Goal: Task Accomplishment & Management: Manage account settings

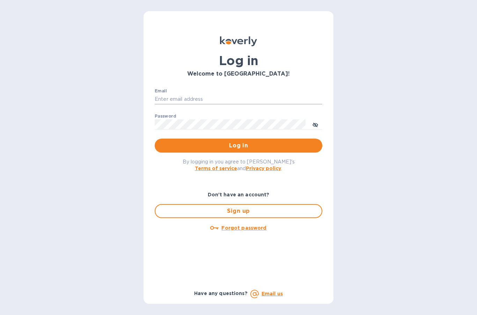
click at [165, 101] on input "Email" at bounding box center [239, 99] width 168 height 10
type input "[PERSON_NAME][EMAIL_ADDRESS][DOMAIN_NAME]"
click at [162, 145] on span "Log in" at bounding box center [238, 145] width 157 height 8
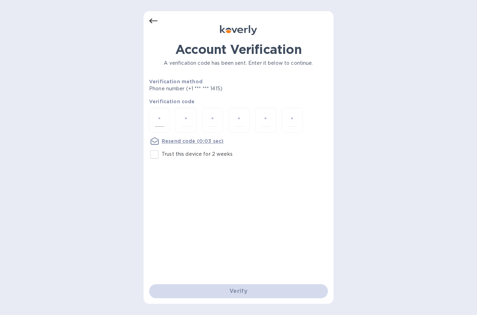
click at [158, 115] on input "number" at bounding box center [159, 120] width 9 height 13
type input "6"
type input "9"
type input "3"
type input "0"
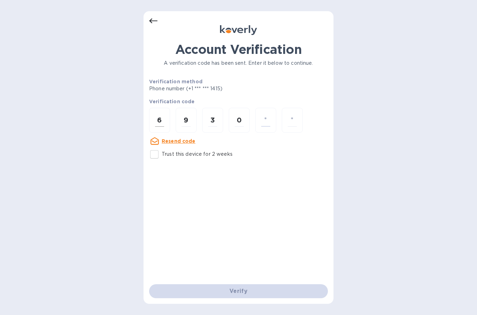
type input "1"
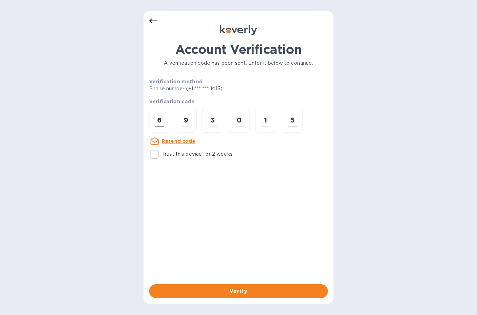
type input "5"
click at [155, 149] on input "Trust this device for 2 weeks" at bounding box center [154, 154] width 15 height 15
checkbox input "true"
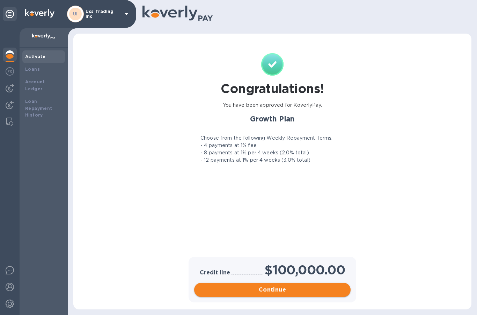
click at [311, 292] on span "Continue" at bounding box center [272, 289] width 145 height 8
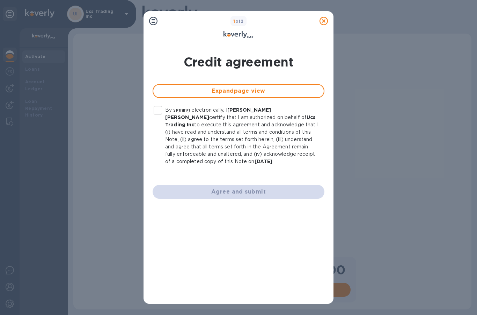
click at [163, 111] on input "By signing electronically, I Usher Schik certify that I am authorized on behalf…" at bounding box center [158, 110] width 15 height 15
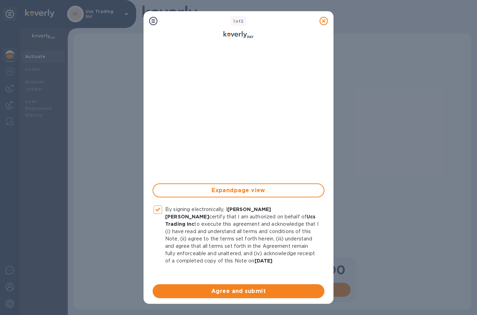
scroll to position [113, 0]
click at [267, 289] on span "Agree and submit" at bounding box center [238, 291] width 161 height 8
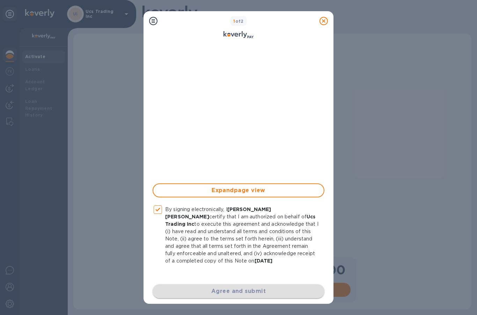
checkbox input "false"
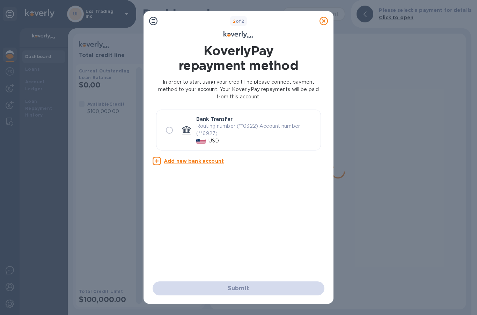
scroll to position [0, 0]
click at [165, 128] on input "radio" at bounding box center [169, 130] width 15 height 15
radio input "true"
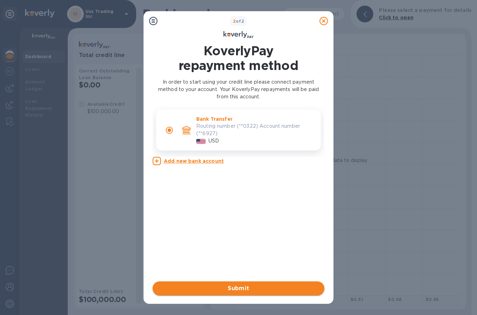
click at [182, 287] on span "Submit" at bounding box center [238, 288] width 161 height 8
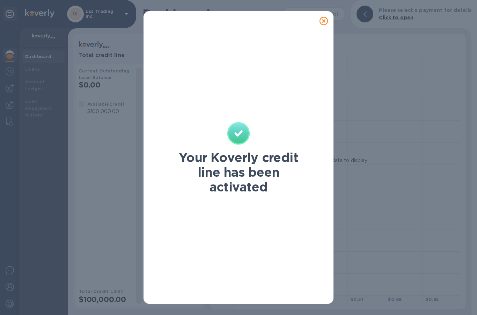
click at [421, 207] on div "Your Koverly credit line has been activated" at bounding box center [238, 157] width 477 height 315
click at [323, 20] on icon at bounding box center [324, 21] width 8 height 8
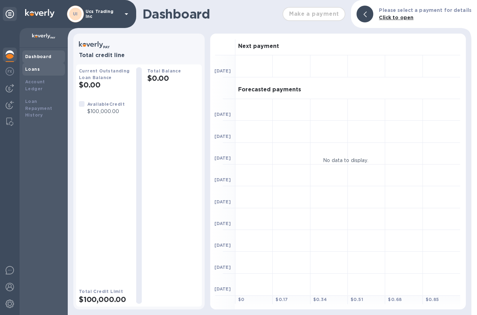
click at [31, 68] on b "Loans" at bounding box center [32, 68] width 15 height 5
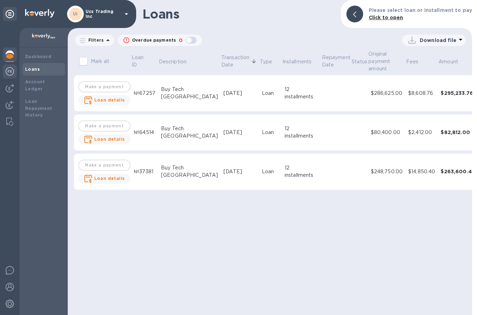
click at [12, 69] on img at bounding box center [10, 71] width 8 height 8
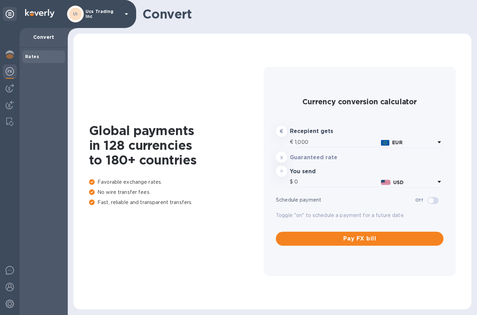
type input "1,183.1"
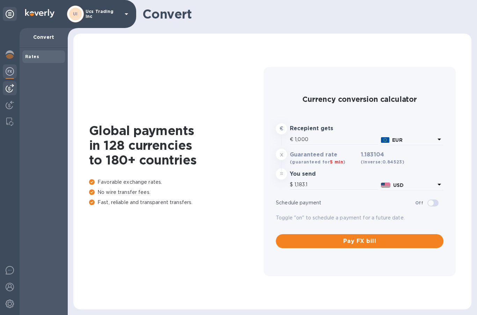
click at [10, 91] on img at bounding box center [10, 88] width 8 height 8
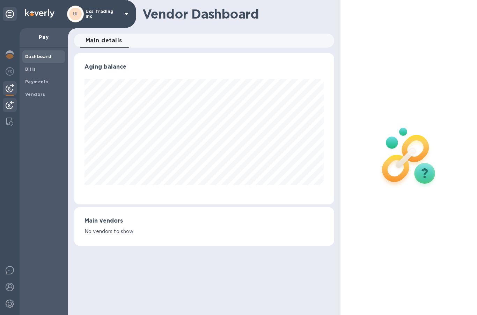
scroll to position [151, 261]
click at [11, 113] on div at bounding box center [10, 105] width 14 height 15
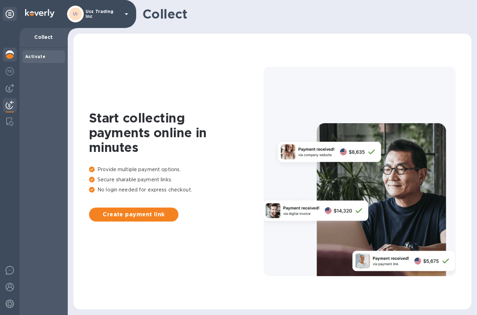
click at [13, 53] on img at bounding box center [10, 54] width 8 height 8
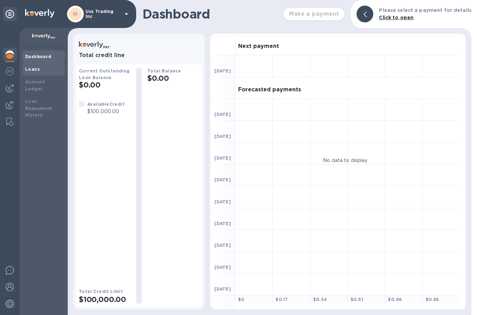
click at [29, 66] on div "Loans" at bounding box center [43, 69] width 37 height 7
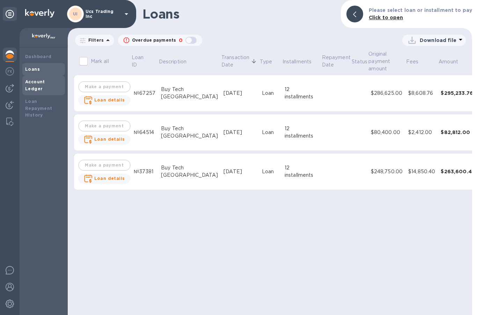
click at [36, 80] on b "Account Ledger" at bounding box center [35, 85] width 20 height 12
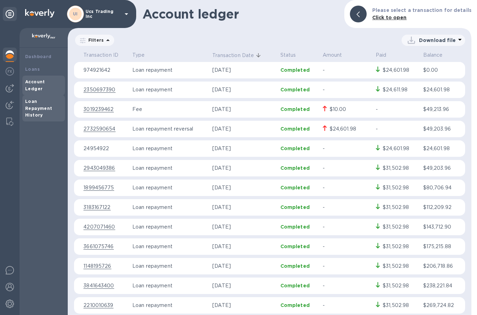
click at [27, 99] on b "Loan Repayment History" at bounding box center [38, 108] width 27 height 19
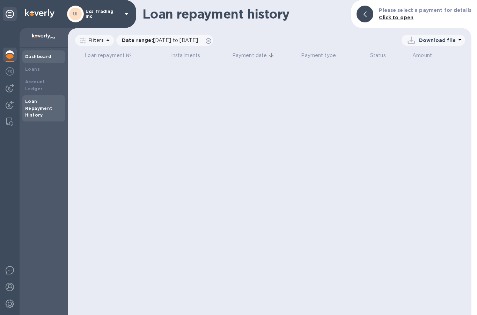
click at [32, 54] on b "Dashboard" at bounding box center [38, 56] width 27 height 5
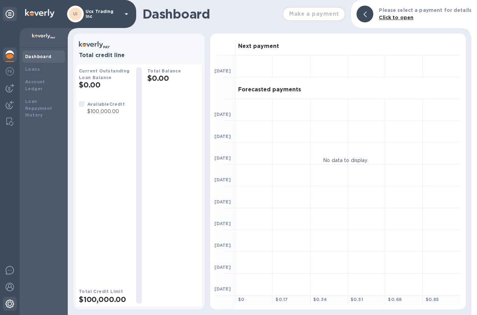
click at [9, 301] on img at bounding box center [10, 303] width 8 height 8
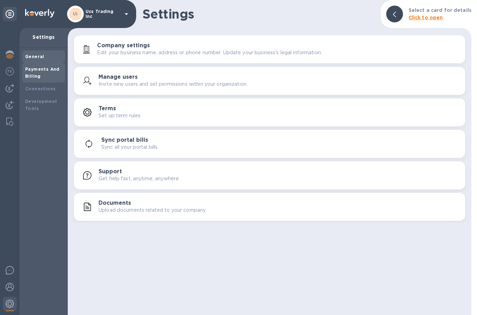
click at [34, 66] on b "Payments And Billing" at bounding box center [42, 72] width 35 height 12
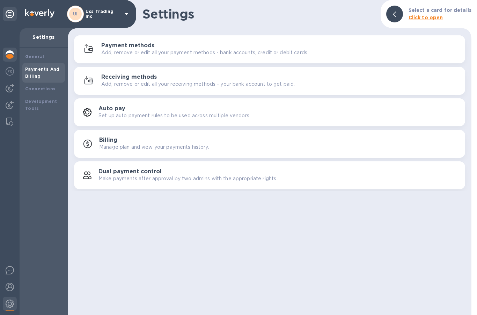
click at [8, 54] on img at bounding box center [10, 54] width 8 height 8
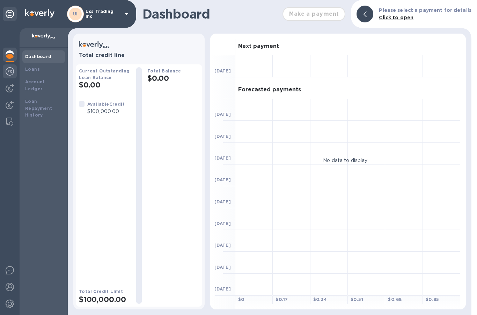
click at [13, 72] on img at bounding box center [10, 71] width 8 height 8
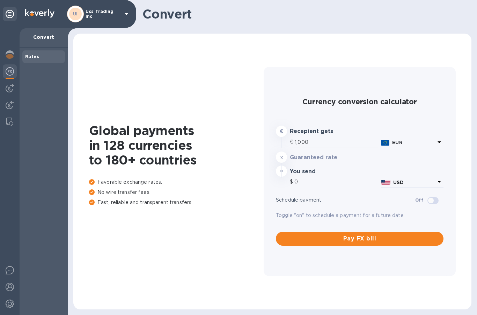
type input "1,183.1"
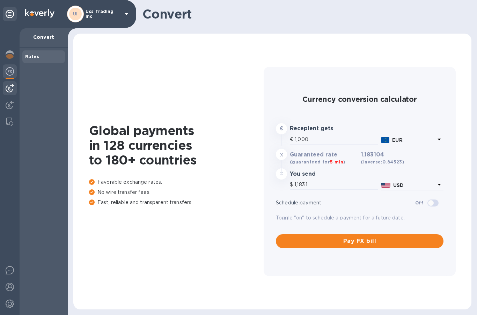
click at [13, 88] on img at bounding box center [10, 88] width 8 height 8
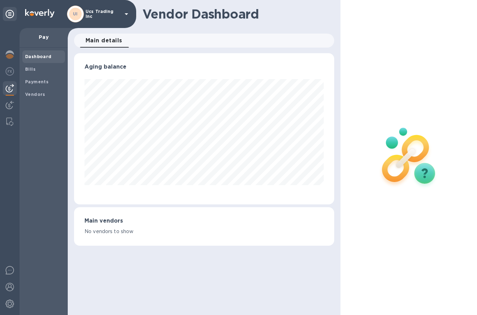
scroll to position [151, 261]
click at [8, 118] on img at bounding box center [9, 121] width 7 height 8
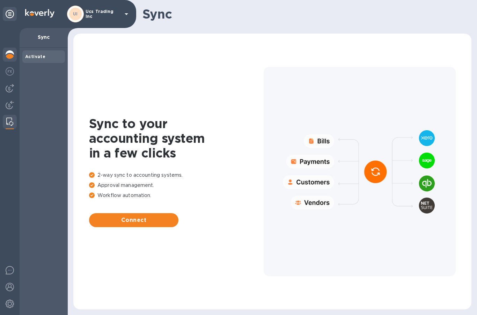
click at [3, 54] on div at bounding box center [10, 55] width 14 height 15
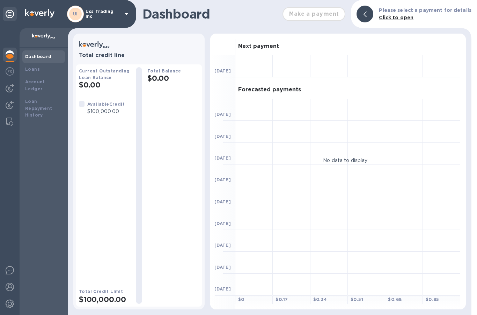
click at [7, 14] on icon at bounding box center [10, 14] width 8 height 8
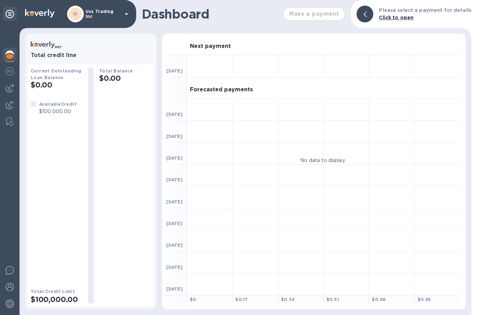
click at [9, 13] on icon at bounding box center [10, 14] width 8 height 8
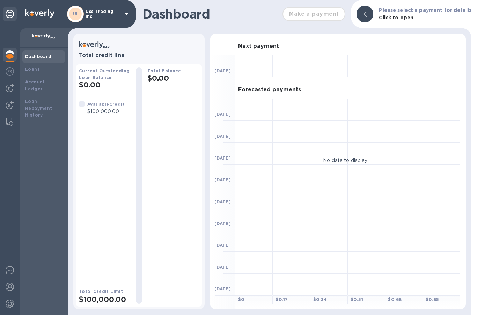
click at [99, 102] on div "Available Credit" at bounding box center [105, 103] width 37 height 7
click at [104, 8] on div "UI Ucs Trading Inc" at bounding box center [99, 14] width 64 height 17
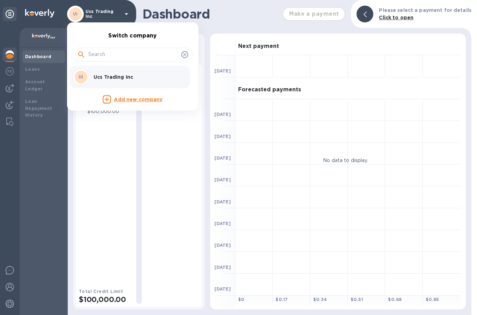
click at [394, 17] on div at bounding box center [238, 157] width 477 height 315
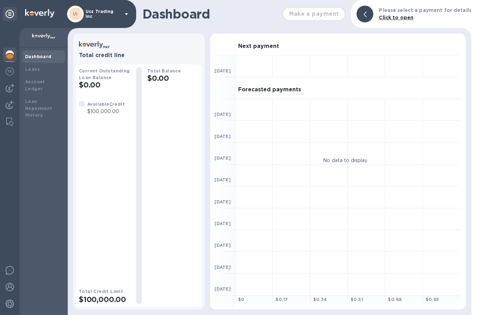
click at [401, 19] on b "Click to open" at bounding box center [396, 18] width 35 height 6
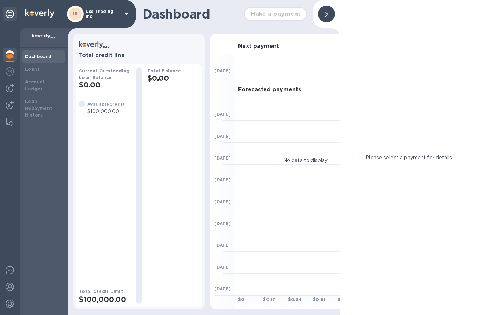
click at [328, 11] on span at bounding box center [326, 14] width 3 height 7
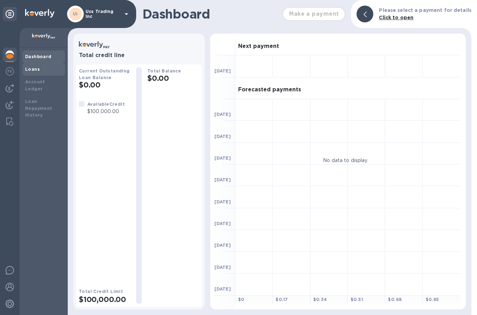
click at [43, 73] on div "Loans" at bounding box center [43, 69] width 43 height 13
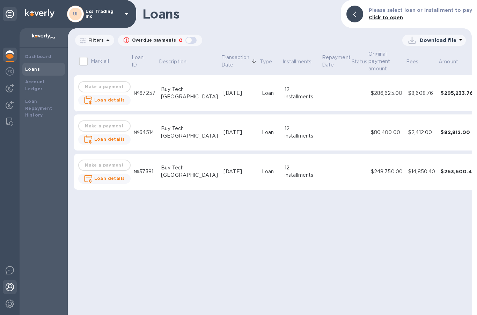
click at [14, 286] on img at bounding box center [10, 286] width 8 height 8
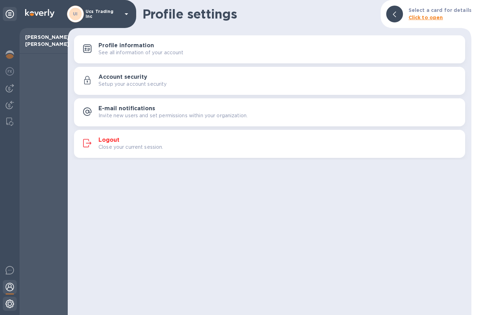
click at [12, 300] on img at bounding box center [10, 303] width 8 height 8
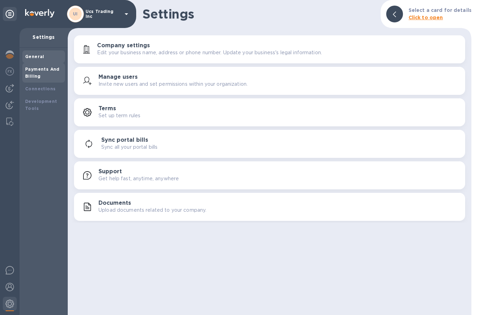
click at [47, 72] on div "Payments And Billing" at bounding box center [43, 73] width 37 height 14
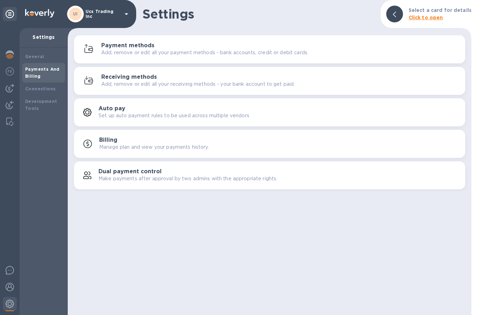
click at [49, 38] on p "Settings" at bounding box center [43, 37] width 37 height 7
click at [44, 89] on b "Connections" at bounding box center [40, 88] width 30 height 5
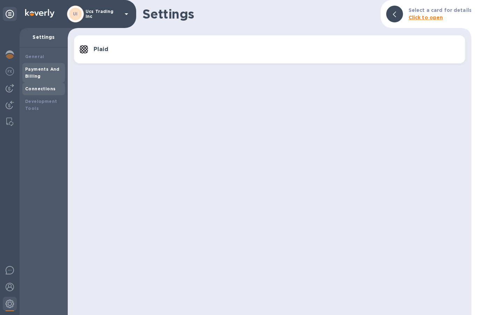
click at [45, 71] on b "Payments And Billing" at bounding box center [42, 72] width 35 height 12
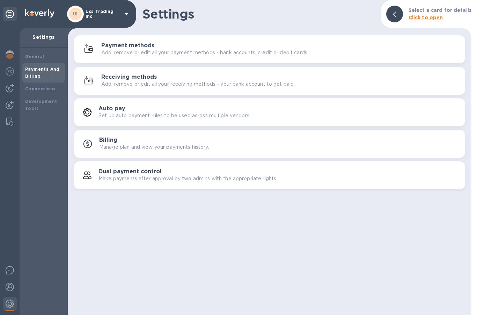
click at [132, 81] on p "Add, remove or edit all your receiving methods - your bank account to get paid." at bounding box center [198, 83] width 194 height 7
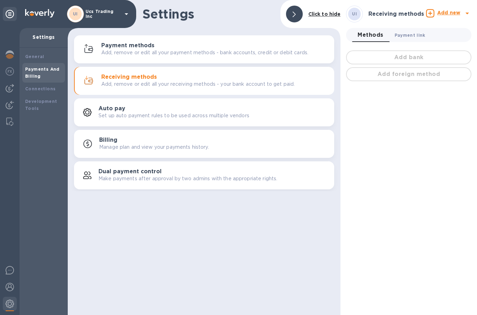
click at [415, 31] on span "Payment link 0" at bounding box center [410, 34] width 31 height 7
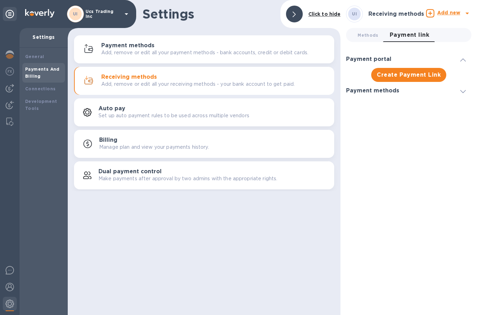
click at [106, 44] on h3 "Payment methods" at bounding box center [127, 45] width 53 height 7
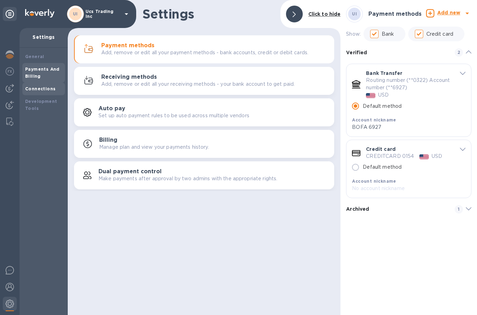
click at [35, 84] on div "Connections" at bounding box center [43, 88] width 43 height 13
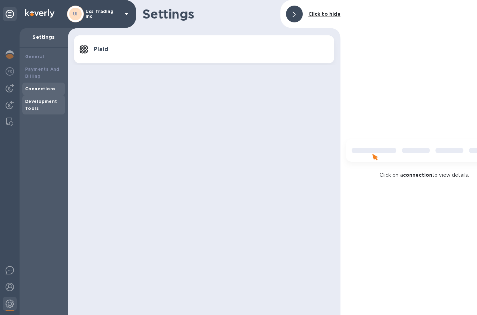
click at [27, 101] on b "Development Tools" at bounding box center [41, 105] width 32 height 12
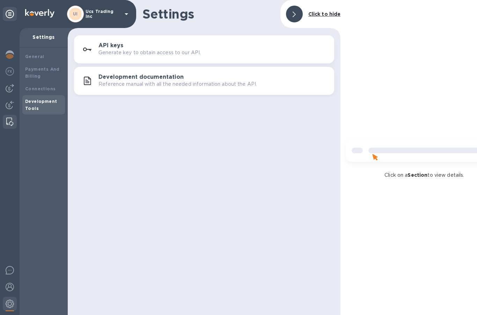
click at [10, 120] on img at bounding box center [9, 121] width 7 height 8
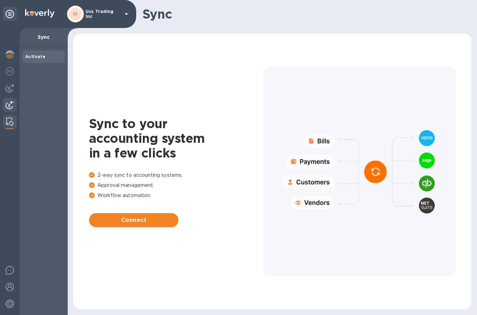
click at [10, 101] on img at bounding box center [10, 105] width 8 height 8
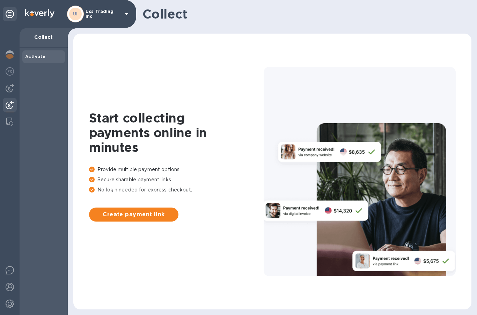
click at [108, 214] on span "Create payment link" at bounding box center [134, 214] width 78 height 8
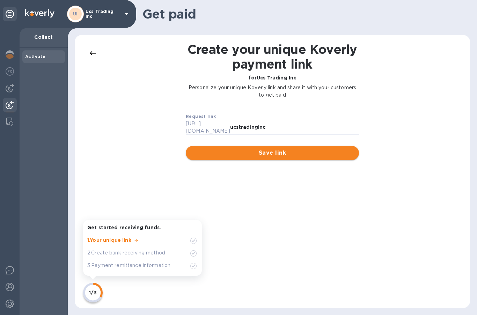
click at [200, 149] on span "Save link" at bounding box center [273, 153] width 162 height 8
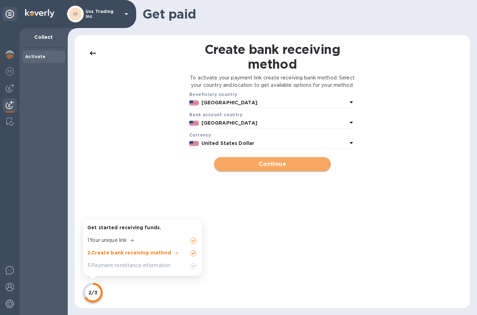
click at [225, 168] on span "Continue" at bounding box center [272, 164] width 105 height 8
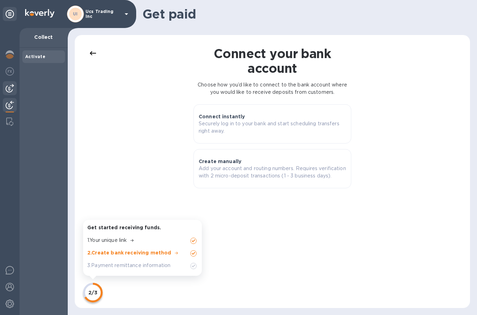
click at [11, 89] on img at bounding box center [10, 88] width 8 height 8
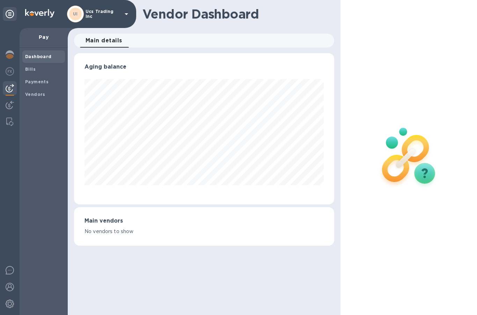
scroll to position [151, 261]
click at [97, 14] on p "Ucs Trading Inc" at bounding box center [103, 14] width 35 height 10
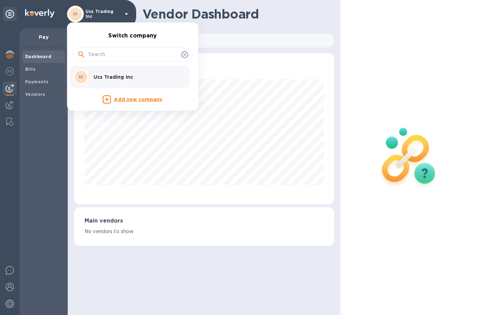
click at [10, 55] on div at bounding box center [238, 157] width 477 height 315
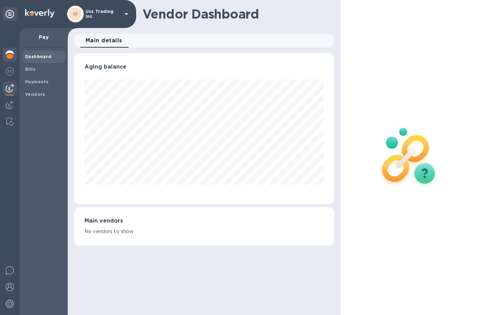
click at [8, 58] on img at bounding box center [10, 54] width 8 height 8
